Goal: Information Seeking & Learning: Understand process/instructions

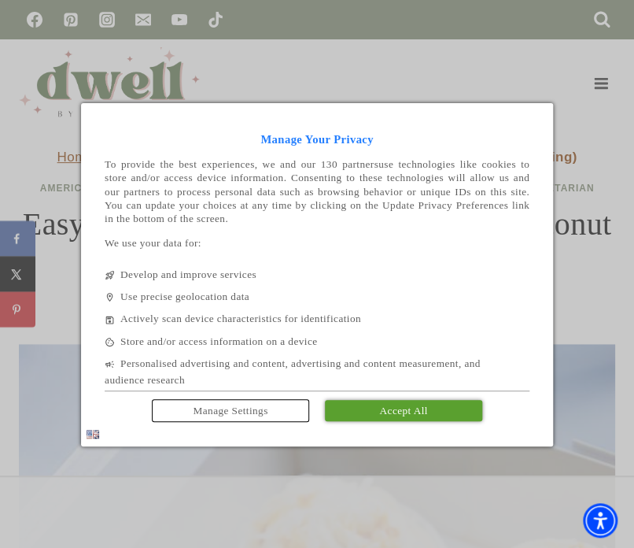
click at [472, 405] on link "Accept All" at bounding box center [403, 410] width 157 height 21
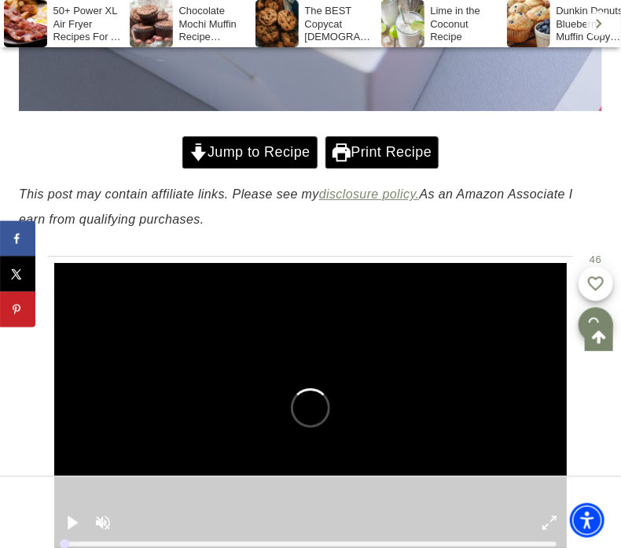
scroll to position [1172, 0]
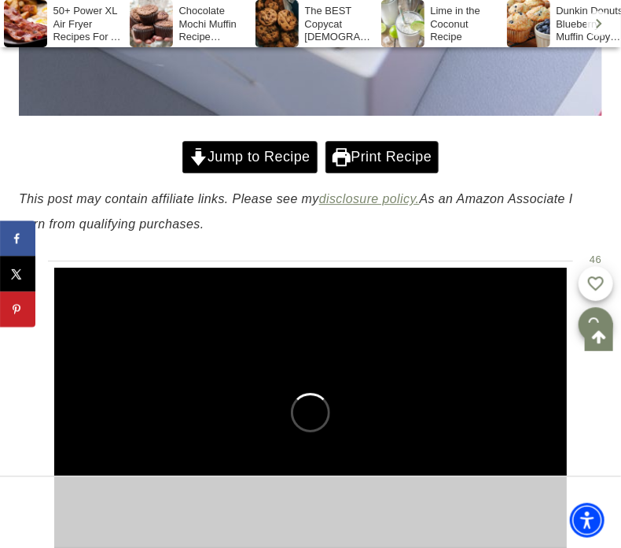
click at [271, 168] on link "Jump to Recipe" at bounding box center [250, 157] width 135 height 32
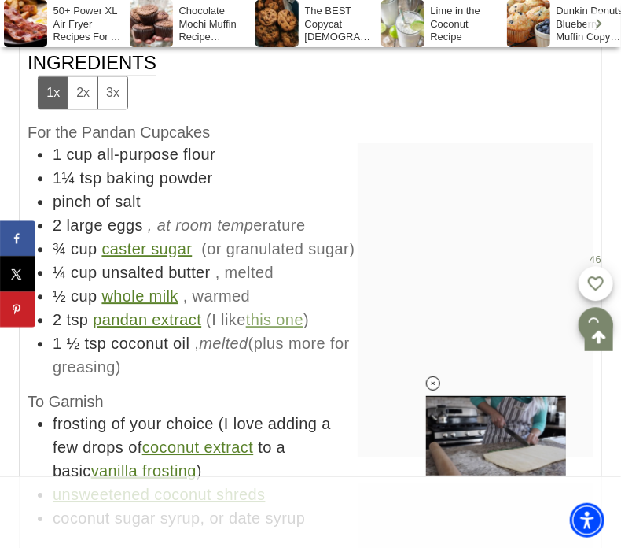
scroll to position [15004, 0]
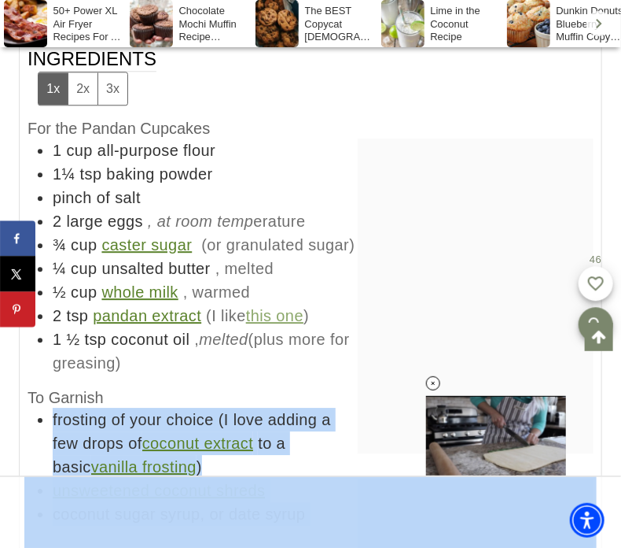
drag, startPoint x: 50, startPoint y: 323, endPoint x: 329, endPoint y: 478, distance: 318.3
click at [308, 502] on li "coconut sugar syrup, or date syrup" at bounding box center [323, 514] width 541 height 24
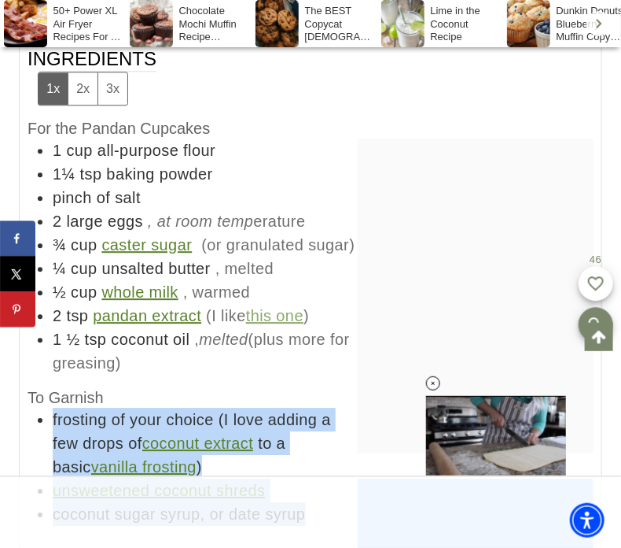
drag, startPoint x: 308, startPoint y: 424, endPoint x: 183, endPoint y: 300, distance: 176.9
click at [183, 387] on div "To Garnish frosting of your choice (I love adding a few drops of coconut extrac…" at bounding box center [311, 456] width 566 height 138
click at [183, 387] on h4 "To Garnish" at bounding box center [311, 397] width 566 height 20
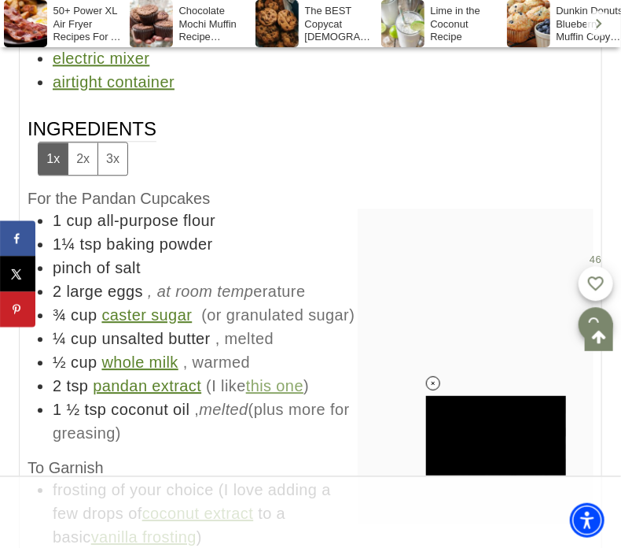
scroll to position [14935, 0]
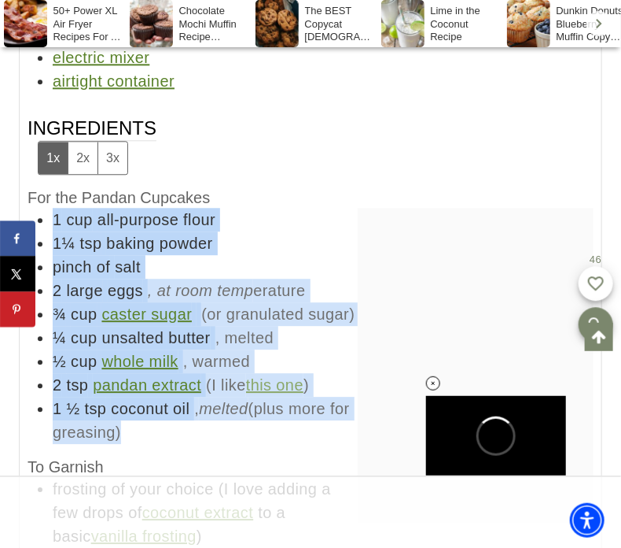
drag, startPoint x: 156, startPoint y: 338, endPoint x: 57, endPoint y: 98, distance: 259.6
click at [57, 187] on div "For the Pandan Cupcakes 1 cup all-purpose flour 1¼ tsp baking powder pinch of s…" at bounding box center [311, 315] width 566 height 256
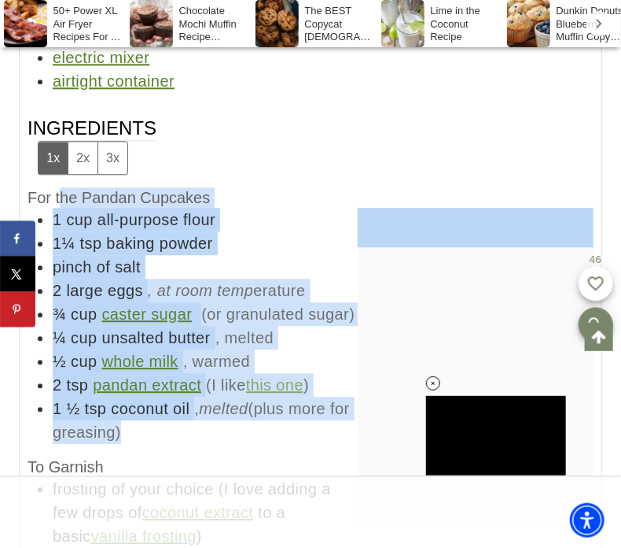
click at [57, 189] on span "For the Pandan Cupcakes" at bounding box center [119, 197] width 183 height 17
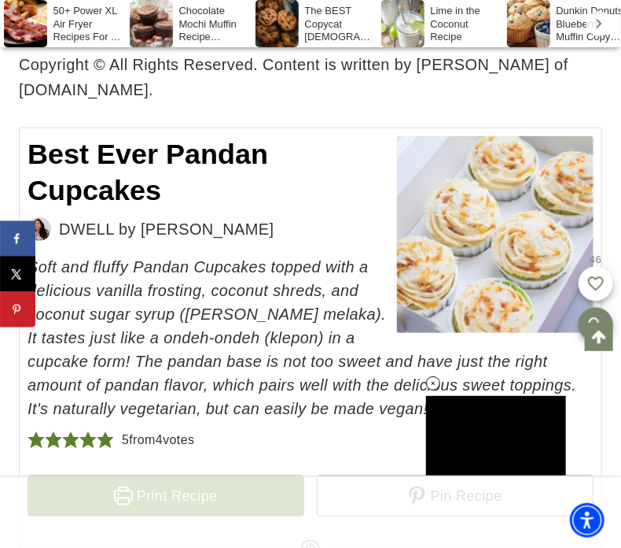
scroll to position [0, 0]
